Goal: Go to known website: Access a specific website the user already knows

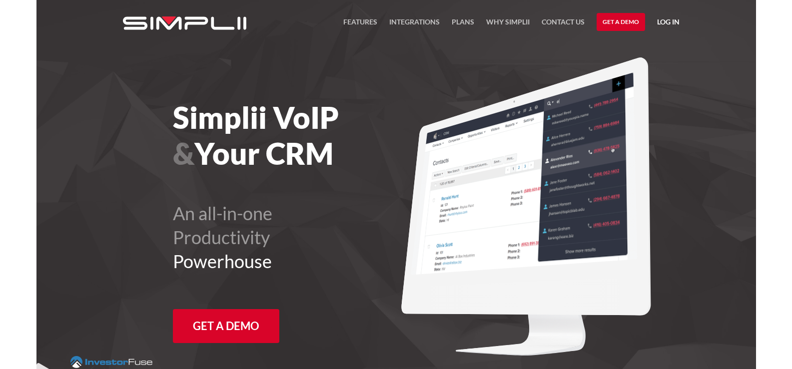
click at [669, 17] on link "Log in" at bounding box center [668, 23] width 22 height 15
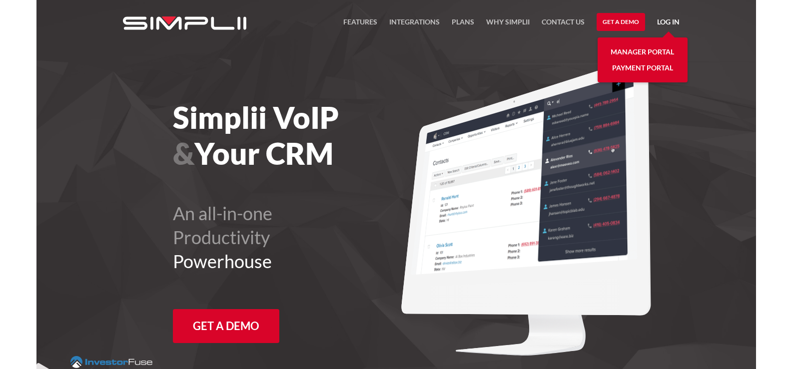
click at [649, 49] on link "Manager Portal" at bounding box center [641, 52] width 63 height 16
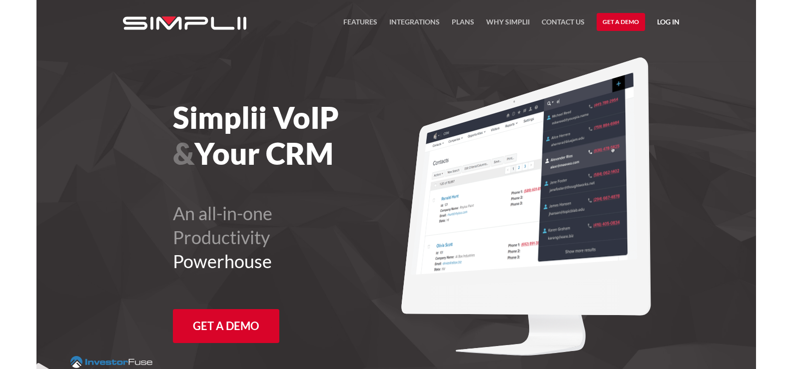
click at [667, 20] on link "Log in" at bounding box center [668, 23] width 22 height 15
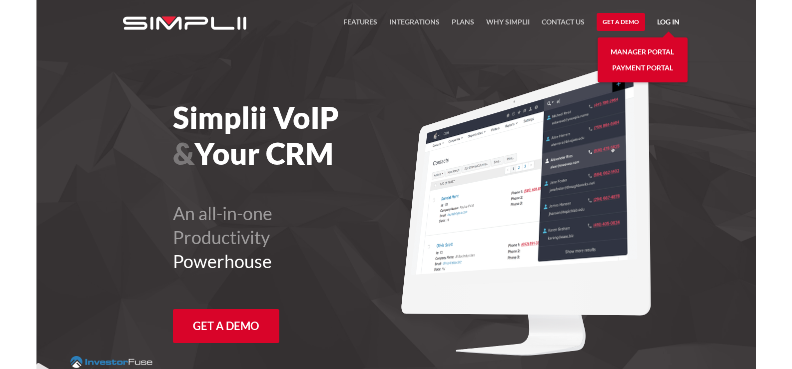
click at [630, 49] on link "Manager Portal" at bounding box center [641, 52] width 63 height 16
